Goal: Find specific page/section: Find specific page/section

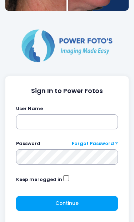
scroll to position [129, 0]
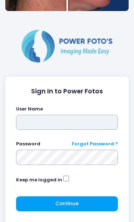
click at [68, 122] on input "text" at bounding box center [67, 122] width 102 height 15
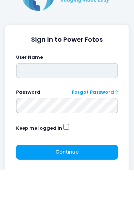
type input "**********"
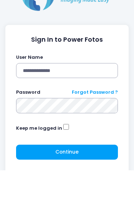
click button "submit" at bounding box center [0, 0] width 0 height 0
click at [88, 197] on button "Continue Please wait..." at bounding box center [67, 204] width 102 height 15
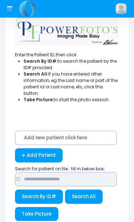
click at [69, 175] on input "text" at bounding box center [66, 180] width 102 height 14
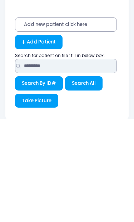
type input "*********"
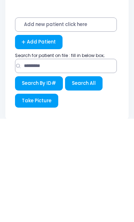
click at [90, 184] on span "Search All" at bounding box center [84, 187] width 24 height 7
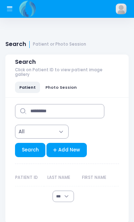
select select "***"
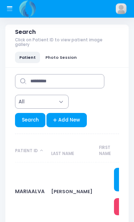
scroll to position [30, 0]
click at [30, 188] on link "MARIAALVA" at bounding box center [30, 191] width 30 height 7
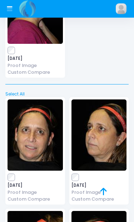
scroll to position [697, 0]
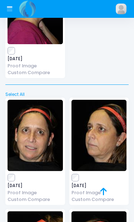
click at [35, 138] on img at bounding box center [34, 135] width 55 height 71
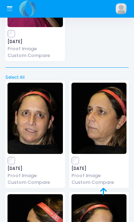
scroll to position [712, 0]
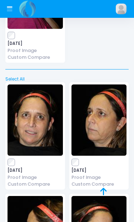
click at [30, 174] on link "Proof Image" at bounding box center [34, 177] width 55 height 7
click at [29, 174] on link "Proof Image" at bounding box center [34, 177] width 55 height 7
